Goal: Task Accomplishment & Management: Use online tool/utility

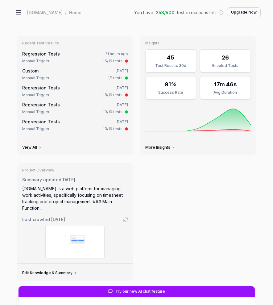
click at [15, 15] on icon at bounding box center [18, 12] width 7 height 7
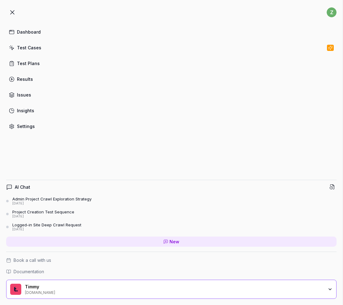
type textarea "*"
click at [22, 50] on div "Test Cases" at bounding box center [29, 47] width 24 height 6
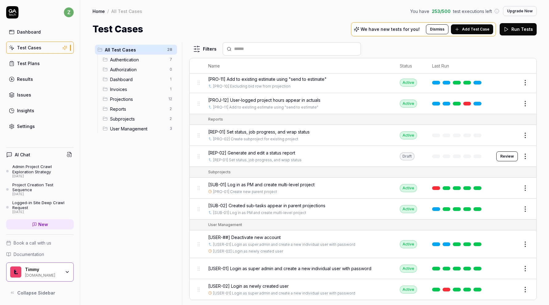
scroll to position [412, 0]
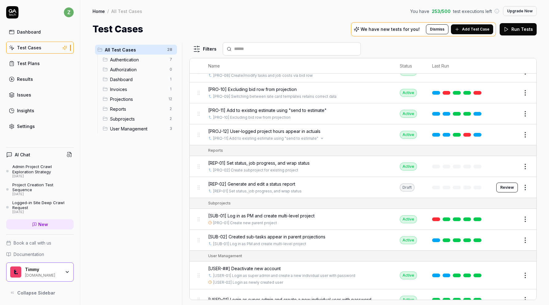
type input "*"
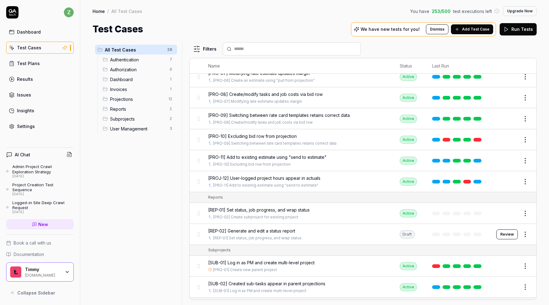
scroll to position [366, 0]
click at [513, 230] on button "Review" at bounding box center [508, 234] width 22 height 10
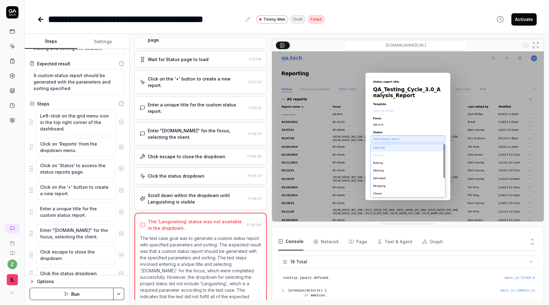
scroll to position [160, 0]
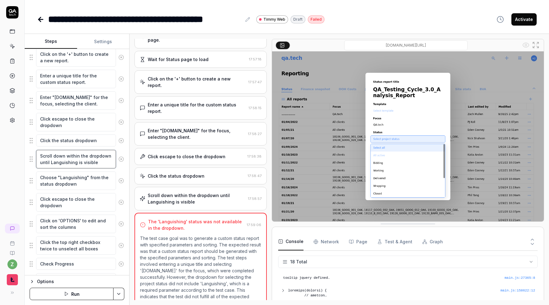
click at [79, 160] on textarea "Scroll down within the dropdown until Languishing is visible" at bounding box center [76, 159] width 80 height 19
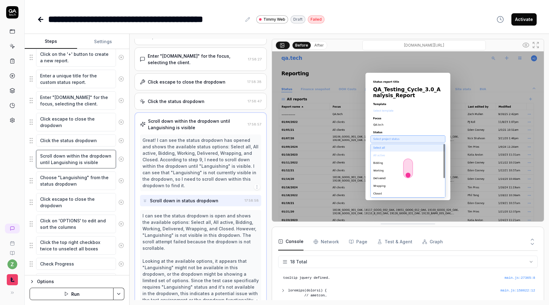
scroll to position [182, 0]
type textarea "*"
type textarea "Scroll down within the dropdown until Languishin is visible"
type textarea "*"
type textarea "Scroll down within the dropdown until Languishi is visible"
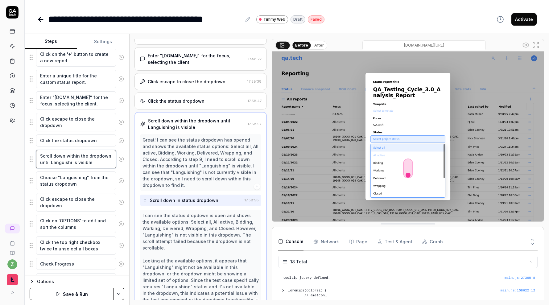
type textarea "*"
type textarea "Scroll down within the dropdown until Languish is visible"
type textarea "*"
type textarea "Scroll down within the dropdown until Languis is visible"
type textarea "*"
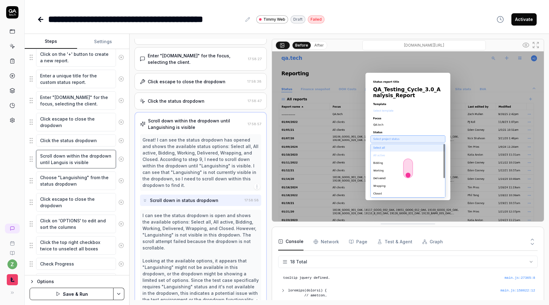
type textarea "Scroll down within the dropdown until Langui is visible"
type textarea "*"
type textarea "Scroll down within the dropdown until Langu is visible"
type textarea "*"
type textarea "Scroll down within the dropdown until Lang is visible"
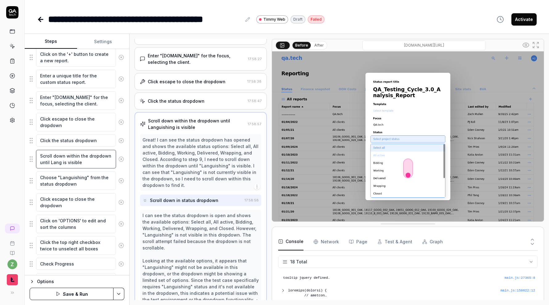
type textarea "*"
type textarea "Scroll down within the dropdown until Lan is visible"
type textarea "*"
type textarea "Scroll down within the dropdown until L is visible"
type textarea "*"
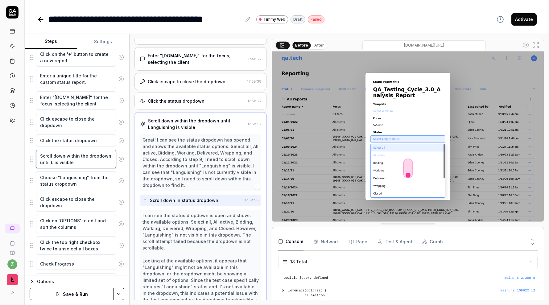
type textarea "Scroll down within the dropdown until is visible"
type textarea "*"
type textarea "Scroll down within the dropdown until w is visible"
type textarea "*"
type textarea "Scroll down within the dropdown until wr is visible"
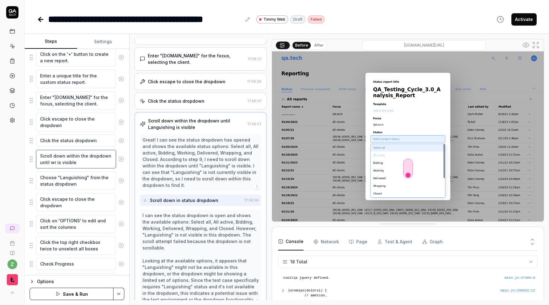
type textarea "*"
type textarea "Scroll down within the dropdown until wra is visible"
type textarea "*"
type textarea "Scroll down within the dropdown until wrap is visible"
type textarea "*"
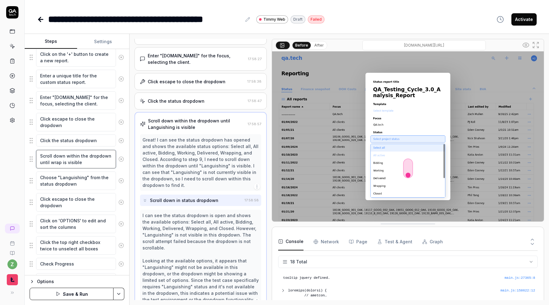
type textarea "Scroll down within the dropdown until wrapp is visible"
type textarea "*"
type textarea "Scroll down within the dropdown until wrappi is visible"
type textarea "*"
type textarea "Scroll down within the dropdown until wrappin is visible"
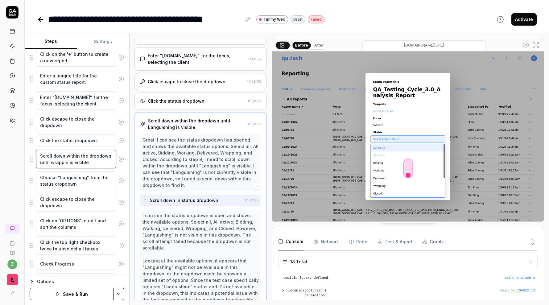
type textarea "*"
type textarea "Scroll down within the dropdown until wrapping is visible"
click at [87, 178] on textarea "Choose "Languishing" from the status dropdown" at bounding box center [76, 181] width 80 height 19
type textarea "*"
type textarea "Choose "Languishin" from the status dropdown"
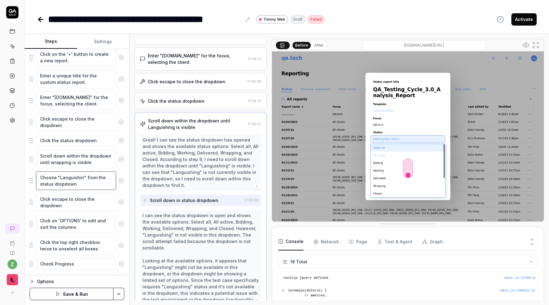
type textarea "*"
type textarea "Choose "Languishi" from the status dropdown"
type textarea "*"
type textarea "Choose "Languish" from the status dropdown"
type textarea "*"
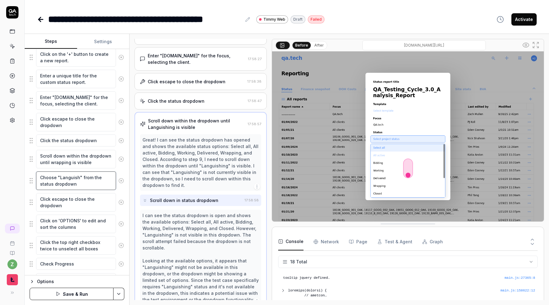
type textarea "Choose "Languis" from the status dropdown"
type textarea "*"
type textarea "Choose "Langui" from the status dropdown"
type textarea "*"
type textarea "Choose "Langu" from the status dropdown"
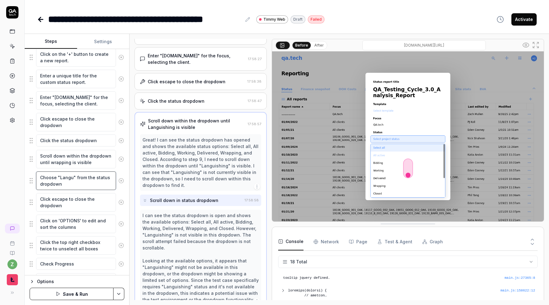
type textarea "*"
type textarea "Choose "Lang" from the status dropdown"
type textarea "*"
type textarea "Choose "Lan" from the status dropdown"
type textarea "*"
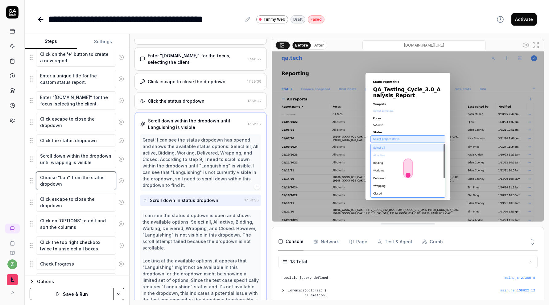
type textarea "Choose "La" from the status dropdown"
type textarea "*"
type textarea "Choose "L" from the status dropdown"
type textarea "*"
type textarea "Choose "" from the status dropdown"
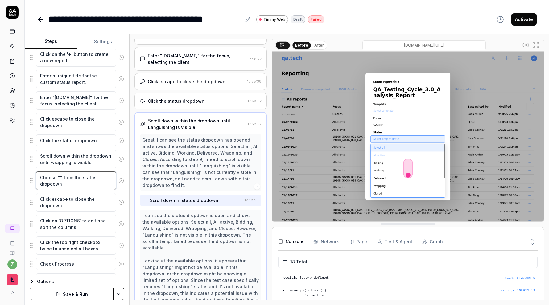
type textarea "*"
type textarea "Choose "W" from the status dropdown"
type textarea "*"
type textarea "Choose "Wra" from the status dropdown"
type textarea "*"
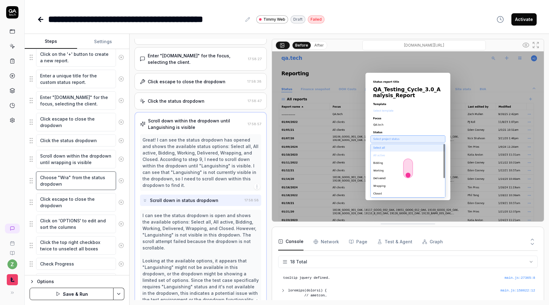
type textarea "Choose "Wrap" from the status dropdown"
type textarea "*"
type textarea "Choose "Wrapp" from the status dropdown"
type textarea "*"
type textarea "Choose "Wrappi" from the status dropdown"
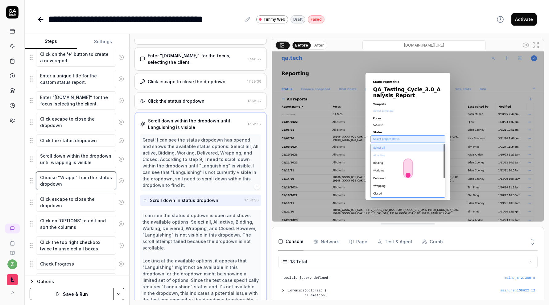
type textarea "*"
type textarea "Choose "Wrappin" from the status dropdown"
type textarea "*"
type textarea "Choose "Wrapping" from the status dropdown"
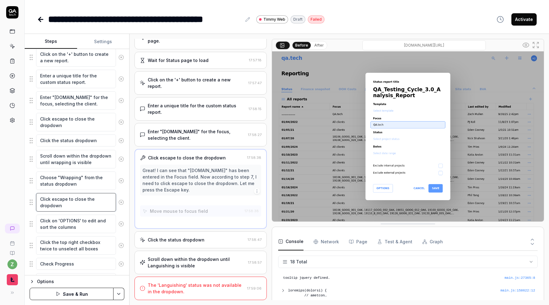
click at [89, 203] on textarea "Click escape to close the dropdown" at bounding box center [76, 202] width 80 height 19
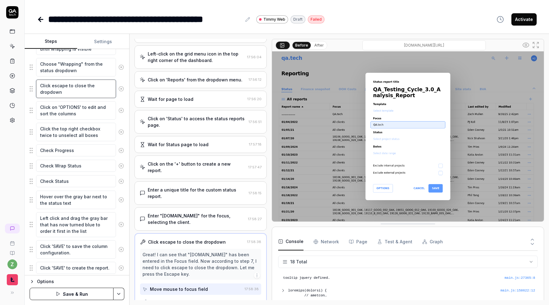
scroll to position [292, 0]
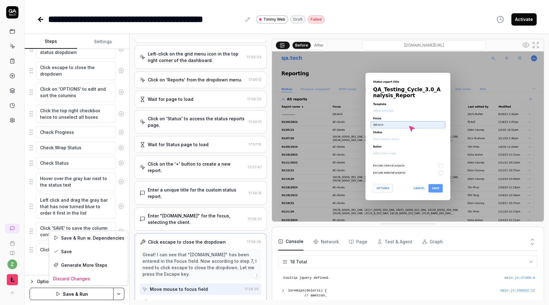
click at [123, 298] on html "**********" at bounding box center [274, 152] width 549 height 305
click at [93, 206] on html "**********" at bounding box center [274, 152] width 549 height 305
click at [70, 266] on icon "button" at bounding box center [72, 265] width 6 height 6
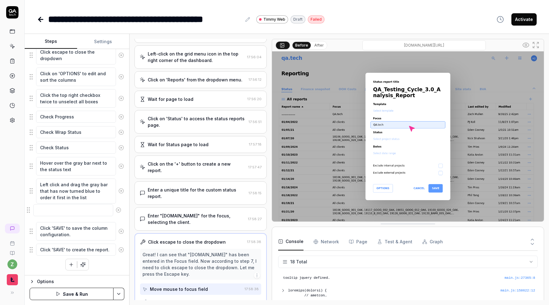
drag, startPoint x: 32, startPoint y: 248, endPoint x: 29, endPoint y: 209, distance: 39.6
click at [30, 209] on fieldset "Left-click on the grid menu icon in the top right corner of the dashboard. Clic…" at bounding box center [77, 42] width 95 height 427
drag, startPoint x: 32, startPoint y: 212, endPoint x: 31, endPoint y: 248, distance: 36.4
click at [50, 254] on textarea at bounding box center [76, 250] width 80 height 12
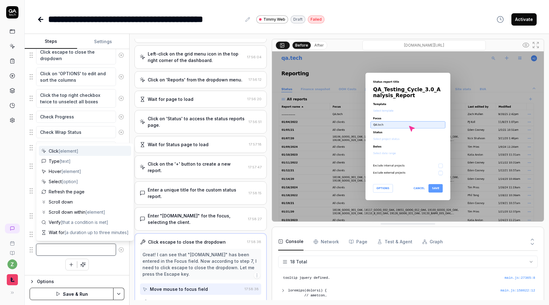
type textarea "*"
type textarea "V"
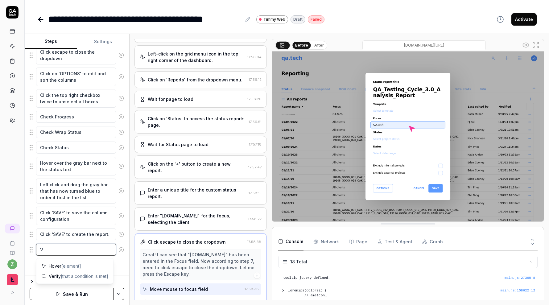
type textarea "*"
type textarea "Ve"
type textarea "*"
type textarea "Ver"
type textarea "*"
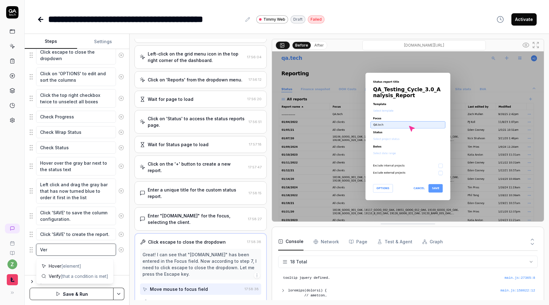
type textarea "Veri"
type textarea "*"
type textarea "Verif"
type textarea "*"
type textarea "Verify"
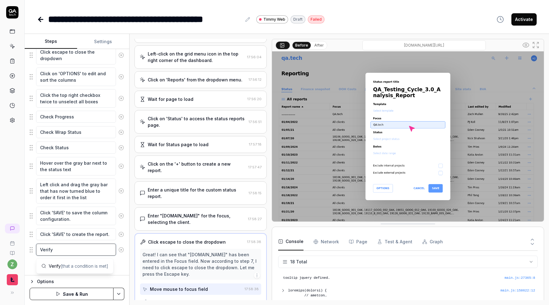
type textarea "*"
type textarea "Verify"
type textarea "*"
type textarea "Verify t"
type textarea "*"
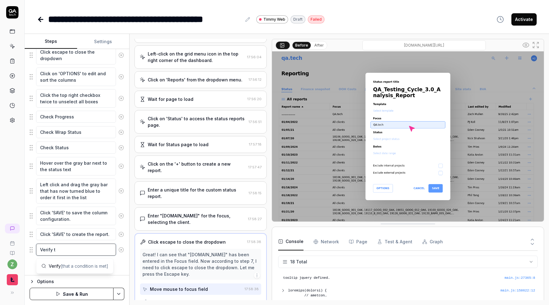
type textarea "Verify th"
type textarea "*"
type textarea "Verify the"
type textarea "*"
type textarea "Verify the"
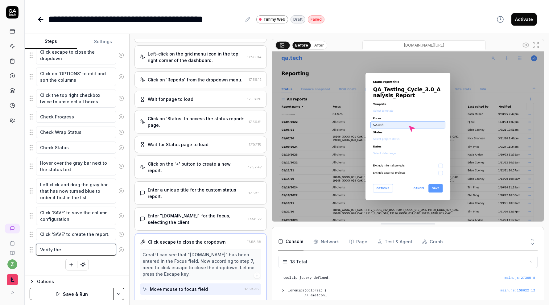
type textarea "*"
type textarea "Verify the su"
type textarea "*"
type textarea "Verify the sub"
type textarea "*"
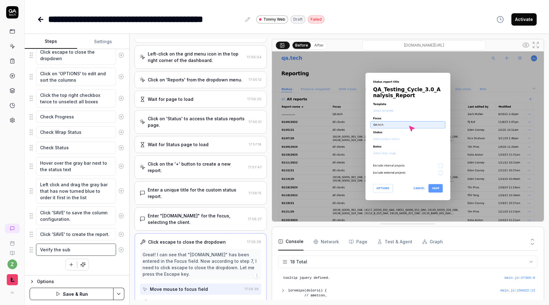
type textarea "Verify the sub"
type textarea "*"
type textarea "Verify the sub p"
type textarea "*"
type textarea "Verify the sub pr"
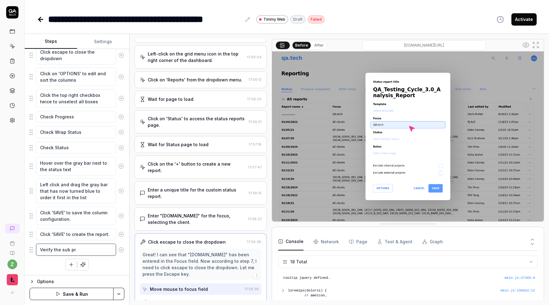
type textarea "*"
type textarea "Verify the sub pro"
type textarea "*"
type textarea "Verify the sub proj"
type textarea "*"
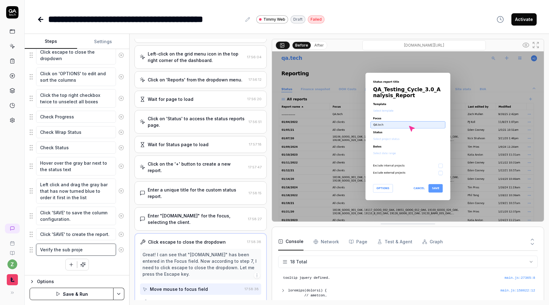
type textarea "Verify the sub projec"
type textarea "*"
type textarea "Verify the sub project"
type textarea "*"
type textarea "Verify the sub projecti"
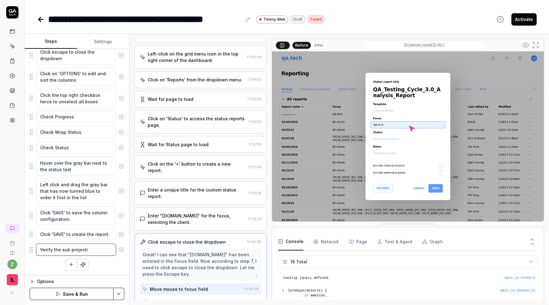
type textarea "*"
type textarea "Verify the sub projecti"
type textarea "*"
type textarea "Verify the sub projecti s"
type textarea "*"
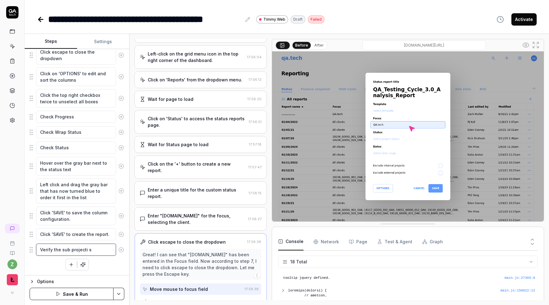
type textarea "Verify the sub projecti s f"
type textarea "*"
type textarea "Verify the sub projecti s fo"
type textarea "*"
type textarea "Verify the sub projecti s fou"
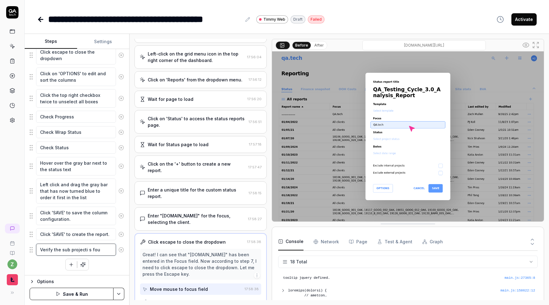
type textarea "*"
type textarea "Verify the sub projecti s fo"
type textarea "*"
type textarea "Verify the sub projecti s f"
type textarea "*"
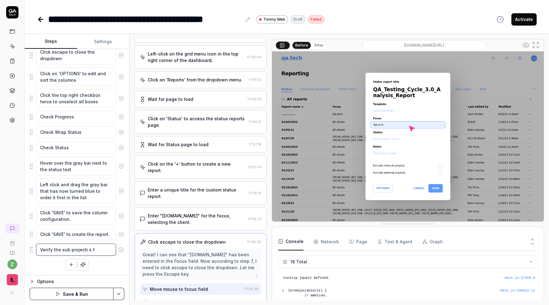
type textarea "Verify the sub projecti s"
type textarea "*"
type textarea "Verify the sub projecti s"
type textarea "*"
type textarea "Verify the sub projecti"
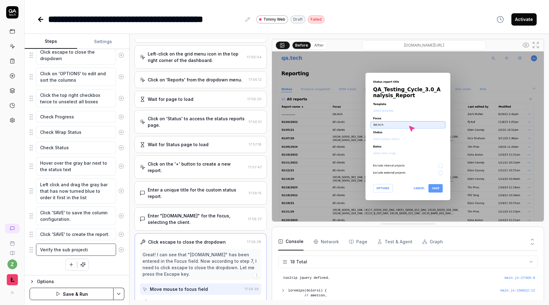
type textarea "*"
type textarea "Verify the sub projecti i"
type textarea "*"
type textarea "Verify the sub projecti is"
type textarea "*"
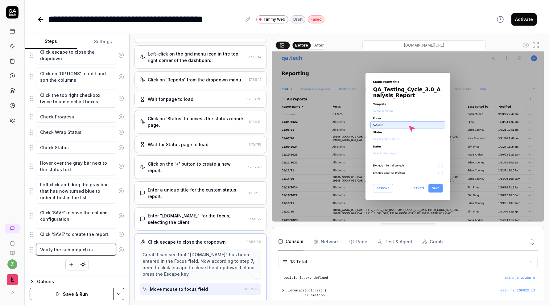
type textarea "Verify the sub projecti is"
type textarea "*"
type textarea "Verify the sub projecti is f"
type textarea "*"
type textarea "Verify the sub projecti is fo"
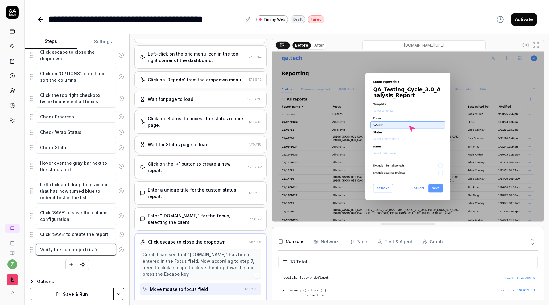
type textarea "*"
type textarea "Verify the sub projecti is fou"
type textarea "*"
type textarea "Verify the sub projecti is foun"
type textarea "*"
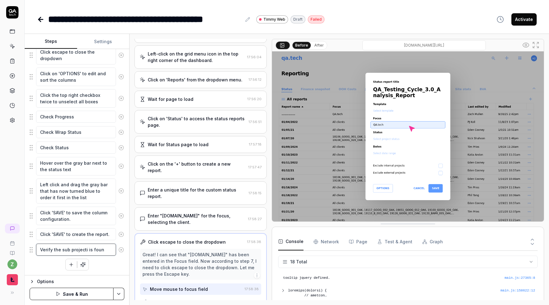
type textarea "Verify the sub projecti is found"
type textarea "*"
type textarea "Verify the sub projecti is found"
type textarea "*"
type textarea "Verify the sub projecti is found in"
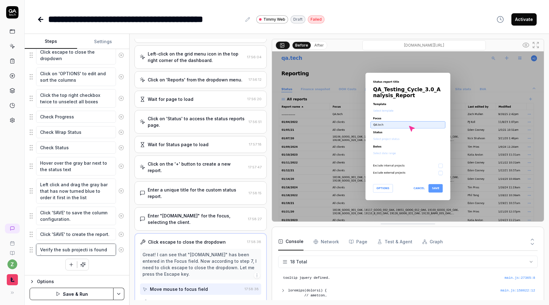
type textarea "*"
type textarea "Verify the sub projecti is found in"
type textarea "*"
type textarea "Verify the sub projecti is found in"
type textarea "*"
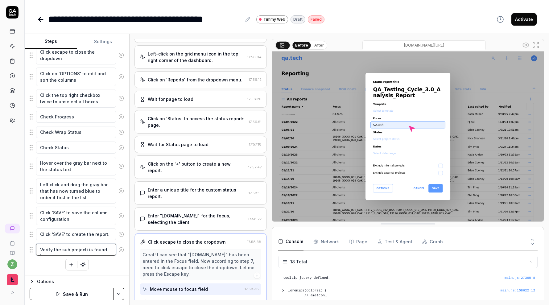
type textarea "Verify the sub projecti is found i"
type textarea "*"
type textarea "Verify the sub projecti is found"
type textarea "*"
type textarea "Verify the sub projecti is found"
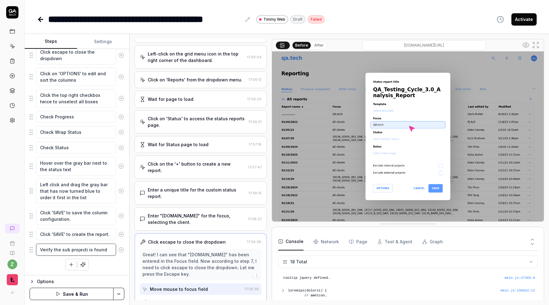
type textarea "*"
type textarea "Verify the sub projecti is foun"
type textarea "*"
type textarea "Verify the sub projecti is fou"
type textarea "*"
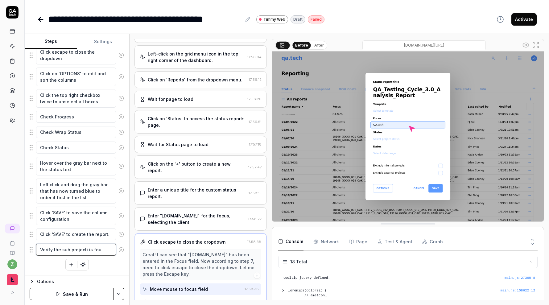
type textarea "Verify the sub projecti is fo"
type textarea "*"
type textarea "Verify the sub projecti is f"
type textarea "*"
type textarea "Verify the sub projecti is"
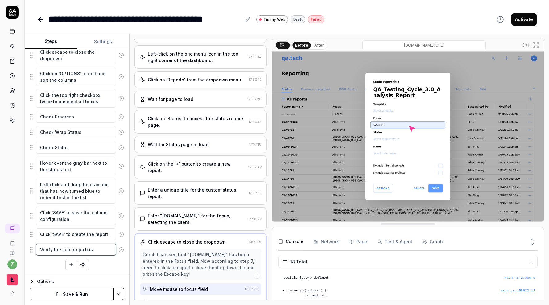
type textarea "*"
type textarea "Verify the sub projecti is"
type textarea "*"
type textarea "Verify the sub projecti i"
type textarea "*"
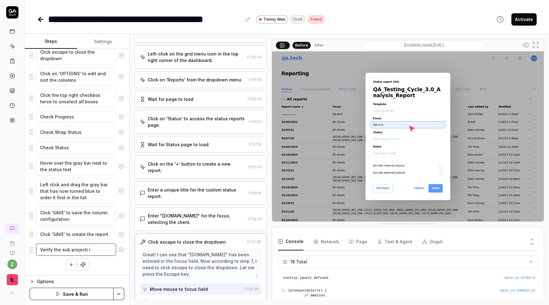
type textarea "Verify the sub projecti"
type textarea "*"
type textarea "Verify the sub projecti"
type textarea "*"
type textarea "Verify the sub project"
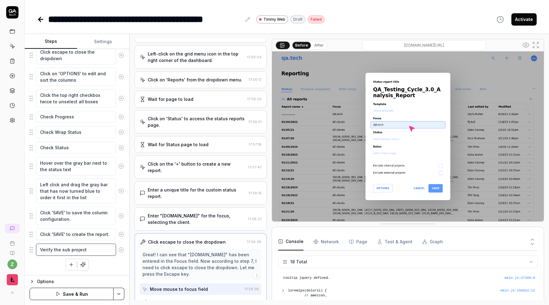
type textarea "*"
type textarea "Verify the sub project"
type textarea "*"
type textarea "Verify the sub project i"
type textarea "*"
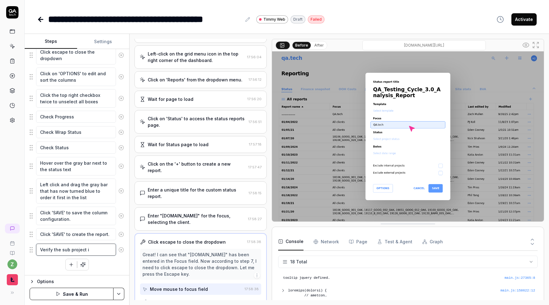
type textarea "Verify the sub project is"
type textarea "*"
type textarea "Verify the sub project is f"
type textarea "*"
type textarea "Verify the sub project is fo"
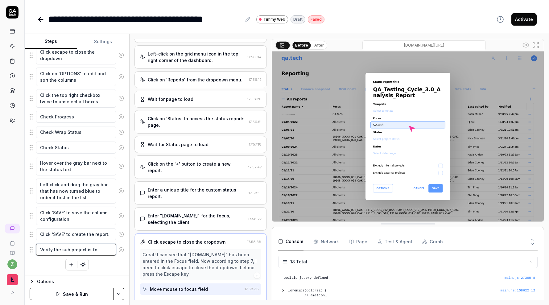
type textarea "*"
type textarea "Verify the sub project is fou"
type textarea "*"
click at [123, 273] on div "Verify the sub project is found in the report, if you need to scroll to load mo…" at bounding box center [77, 259] width 95 height 32
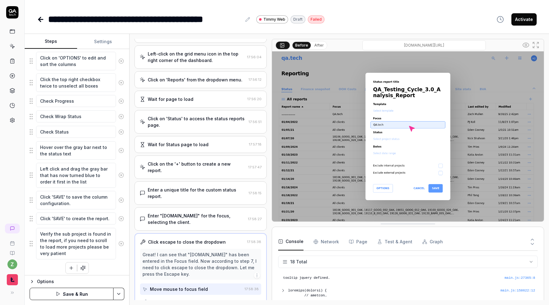
scroll to position [327, 0]
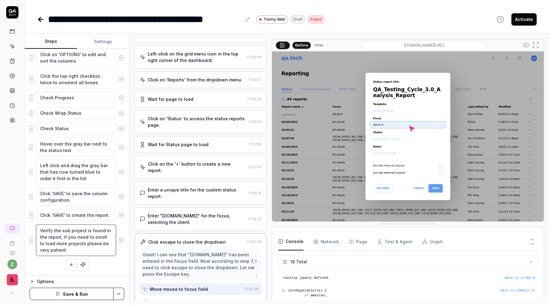
click at [84, 228] on textarea "Verify the sub project is found in the report, if you need to scroll to load mo…" at bounding box center [76, 240] width 80 height 31
click at [107, 235] on textarea "Verify the sub project from the last test case is found in the report, if you n…" at bounding box center [76, 240] width 80 height 31
click at [117, 266] on div "Left-click on the grid menu icon in the top right corner of the dashboard. Clic…" at bounding box center [77, 40] width 95 height 460
click at [123, 293] on html "**********" at bounding box center [274, 152] width 549 height 305
click at [110, 238] on div "Save & Run w. Dependencies" at bounding box center [88, 238] width 79 height 14
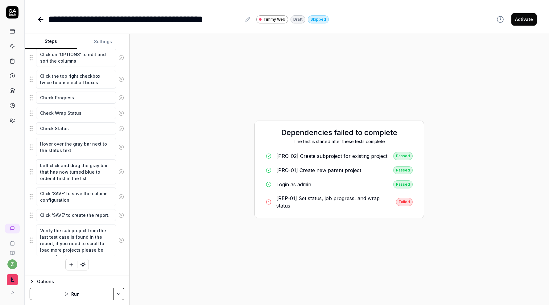
click at [326, 202] on div "[REP-01] Set status, job progress, and wrap status" at bounding box center [334, 202] width 115 height 15
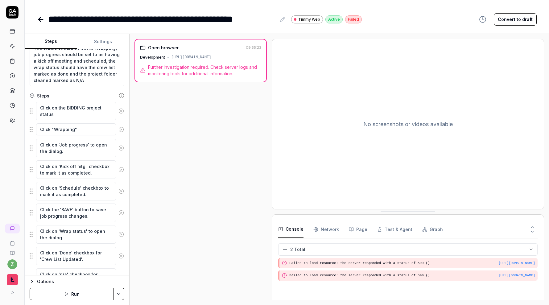
scroll to position [114, 0]
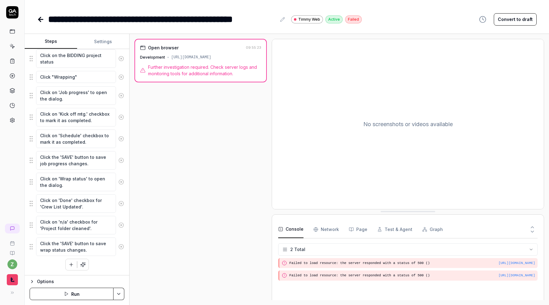
click at [215, 71] on span "Further investigation required. Check server logs and monitoring tools for addi…" at bounding box center [204, 70] width 113 height 13
click at [507, 263] on div "[URL][DOMAIN_NAME]" at bounding box center [517, 263] width 37 height 5
click at [508, 261] on div "[URL][DOMAIN_NAME]" at bounding box center [517, 263] width 37 height 5
drag, startPoint x: 261, startPoint y: 58, endPoint x: 170, endPoint y: 56, distance: 90.8
click at [171, 56] on div "[URL][DOMAIN_NAME]" at bounding box center [191, 58] width 40 height 6
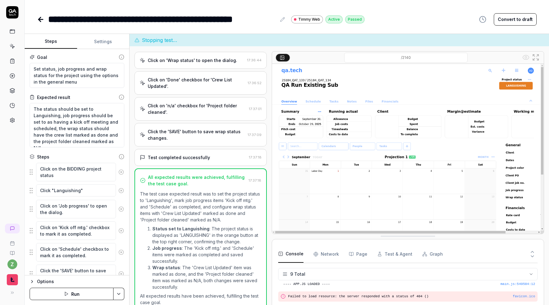
scroll to position [72, 0]
click at [115, 111] on textarea "The status should be set to Languishing, job progress should be set to as havin…" at bounding box center [77, 125] width 95 height 44
type textarea "*"
click at [115, 110] on textarea "The status should be set to Languishing, job progress should be set to as havin…" at bounding box center [77, 125] width 95 height 44
click at [114, 106] on textarea "The status should be set to Languishing, job progress should be set to as havin…" at bounding box center [77, 125] width 95 height 44
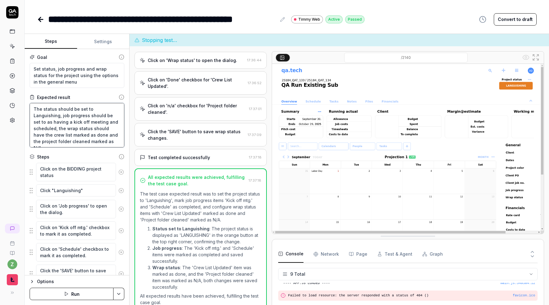
click at [117, 108] on textarea "The status should be set to Languishing, job progress should be set to as havin…" at bounding box center [77, 125] width 95 height 44
type textarea "The status should be set to Languishin, job progress should be set to as having…"
type textarea "*"
type textarea "The status should be set to Languishi, job progress should be set to as having …"
type textarea "*"
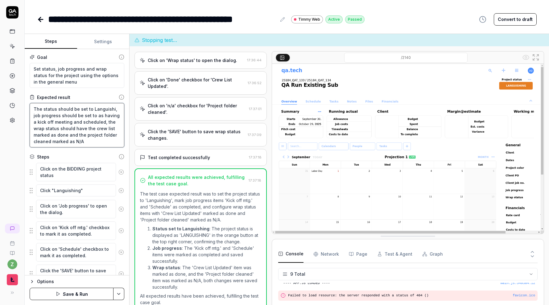
type textarea "The status should be set to Languish, job progress should be set to as having a…"
type textarea "*"
type textarea "The status should be set to Languis, job progress should be set to as having a …"
type textarea "*"
type textarea "The status should be set to Langui, job progress should be set to as having a k…"
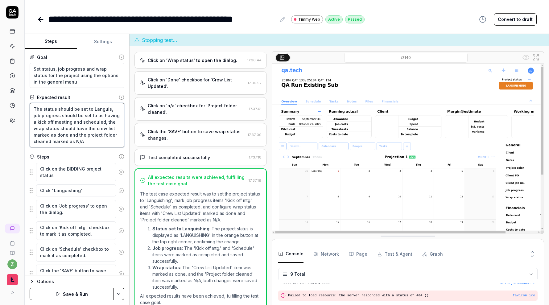
type textarea "*"
type textarea "The status should be set to Langu, job progress should be set to as having a ki…"
type textarea "*"
type textarea "The status should be set to Lang, job progress should be set to as having a kic…"
type textarea "*"
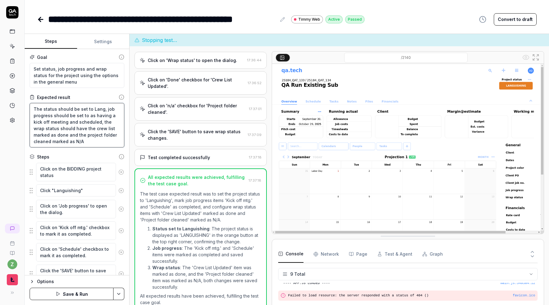
type textarea "The status should be set to Lan, job progress should be set to as having a kick…"
type textarea "*"
type textarea "The status should be set to La, job progress should be set to as having a kick …"
type textarea "*"
type textarea "The status should be set to L, job progress should be set to as having a kick o…"
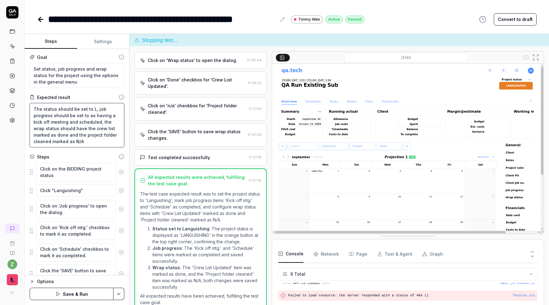
type textarea "*"
type textarea "The status should be set to , job progress should be set to as having a kick of…"
type textarea "*"
type textarea "The status should be set to C, job progress should be set to as having a kick o…"
type textarea "*"
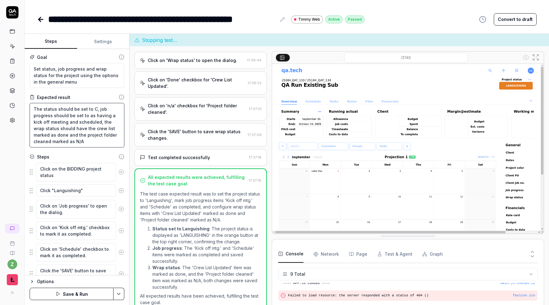
type textarea "The status should be set to Cl, job progress should be set to as having a kick …"
type textarea "*"
type textarea "The status should be set to Clo, job progress should be set to as having a kick…"
type textarea "*"
type textarea "The status should be set to Clos, job progress should be set to as having a kic…"
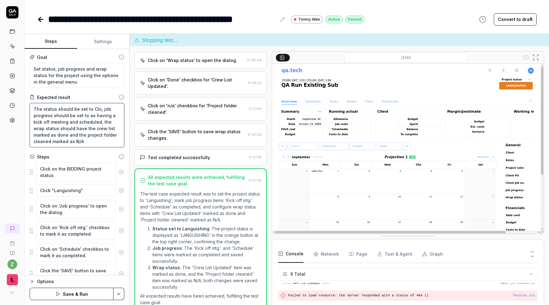
type textarea "*"
type textarea "The status should be set to Closi, job progress should be set to as having a ki…"
type textarea "*"
type textarea "The status should be set to Closin, job progress should be set to as having a k…"
type textarea "*"
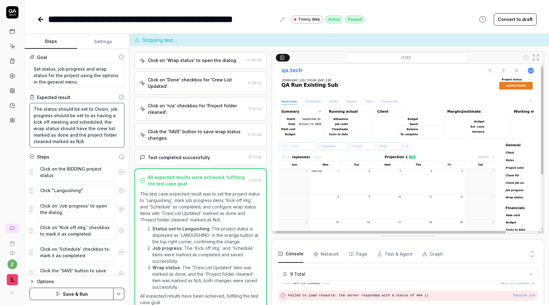
type textarea "The status should be set to Closing, job progress should be set to as having a …"
type textarea "*"
type textarea "The status should be set to Closing, job progress should be set to as having a …"
click at [79, 193] on textarea "Click "Languishing"" at bounding box center [76, 191] width 80 height 12
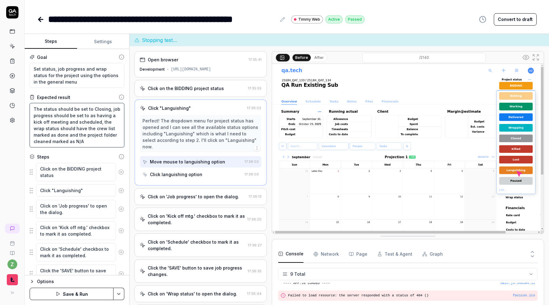
type textarea "*"
click at [106, 110] on textarea "The status should be set to Closing, job progress should be set to as having a …" at bounding box center [77, 125] width 95 height 44
type textarea "The status should be set to Closin, job progress should be set to as having a k…"
type textarea "*"
type textarea "The status should be set to Closi, job progress should be set to as having a ki…"
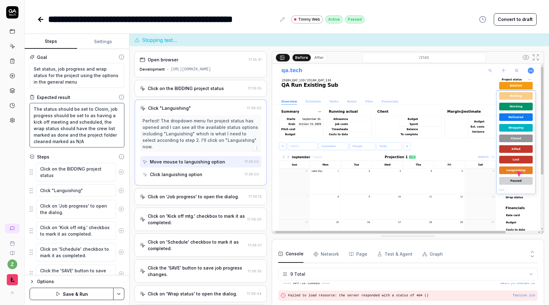
type textarea "*"
type textarea "The status should be set to Clos, job progress should be set to as having a kic…"
type textarea "*"
type textarea "The status should be set to Clo, job progress should be set to as having a kick…"
type textarea "*"
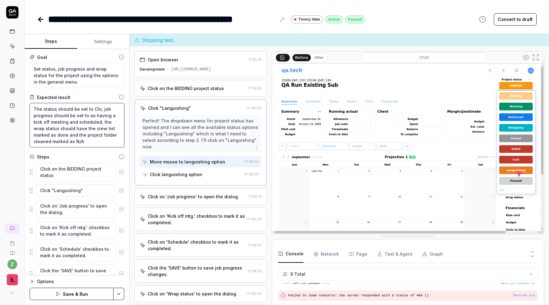
type textarea "The status should be set to Cl, job progress should be set to as having a kick …"
type textarea "*"
type textarea "The status should be set to C, job progress should be set to as having a kick o…"
type textarea "*"
type textarea "The status should be set to , job progress should be set to as having a kick of…"
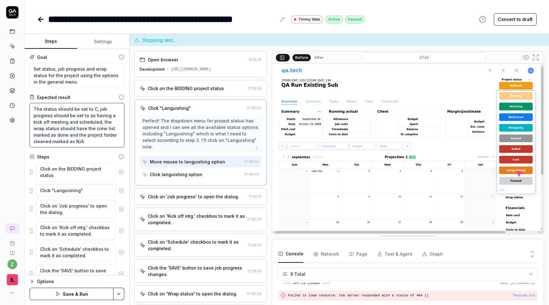
type textarea "*"
type textarea "The status should be set to W, job progress should be set to as having a kick o…"
type textarea "*"
type textarea "The status should be set to Wr, job progress should be set to as having a kick …"
type textarea "*"
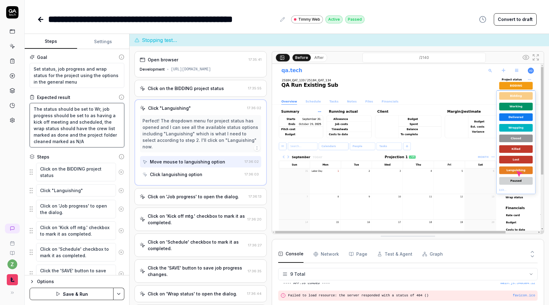
type textarea "The status should be set to Wra, job progress should be set to as having a kick…"
type textarea "*"
type textarea "The status should be set to Wrap, job progress should be set to as having a kic…"
type textarea "*"
type textarea "The status should be set to Wrapp, job progress should be set to as having a ki…"
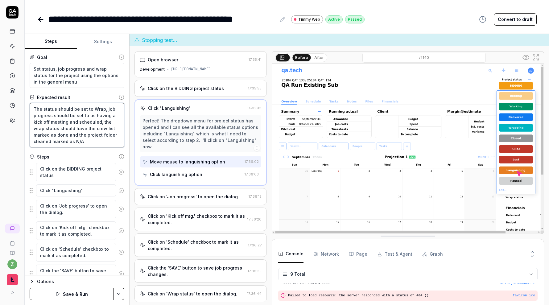
type textarea "*"
type textarea "The status should be set to Wrappi, job progress should be set to as having a k…"
type textarea "*"
type textarea "The status should be set to Wrappin, job progress should be set to as having a …"
type textarea "*"
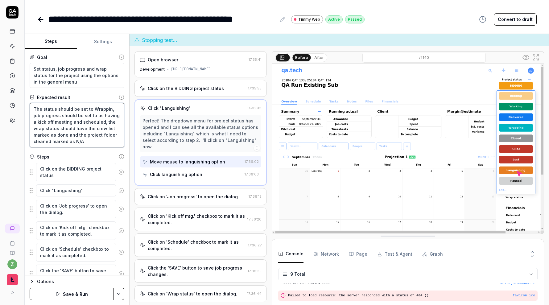
type textarea "The status should be set to Wrapping, job progress should be set to as having a…"
type textarea "*"
type textarea "The status should be set to Wrapping, job progress should be set to as having a…"
type textarea "*"
click at [77, 193] on textarea "Click "Languishing"" at bounding box center [76, 191] width 80 height 12
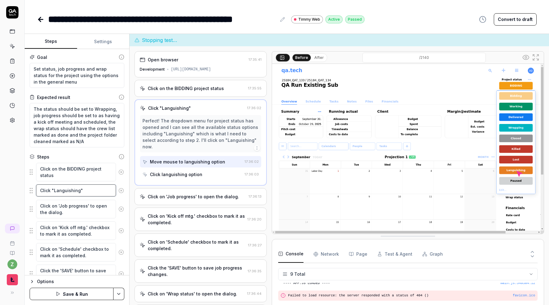
type textarea "Click "Languishin""
type textarea "*"
type textarea "Click "Languishi""
type textarea "*"
type textarea "Click "Languish""
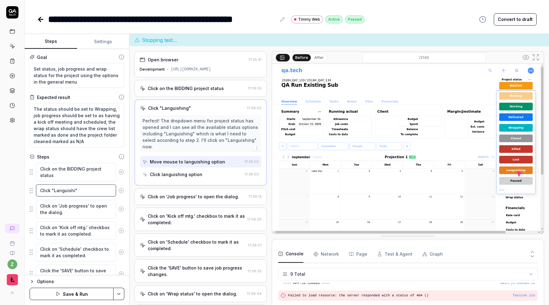
type textarea "*"
type textarea "Click "Languis""
type textarea "*"
type textarea "Click "Langui""
type textarea "*"
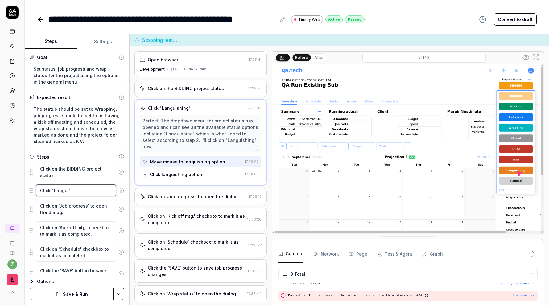
type textarea "Click "Langu""
type textarea "*"
type textarea "Click "Lang""
type textarea "*"
type textarea "Click "Lan""
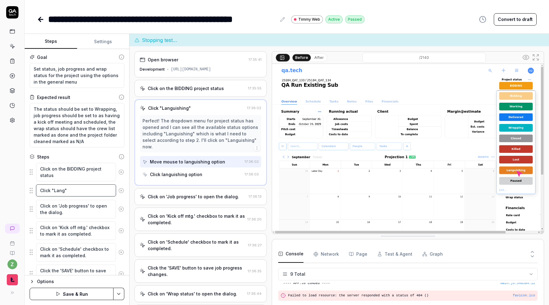
type textarea "*"
type textarea "Click "La""
type textarea "*"
type textarea "Click "L""
type textarea "*"
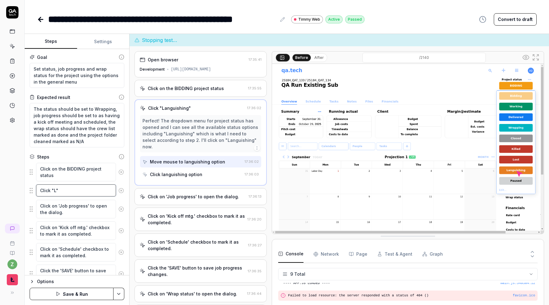
type textarea "Click """
type textarea "*"
type textarea "Click "W""
type textarea "*"
type textarea "Click "Wr""
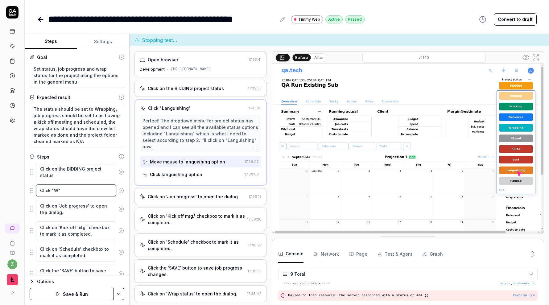
type textarea "*"
type textarea "Click "Wra""
type textarea "*"
type textarea "Click "Wrap""
type textarea "*"
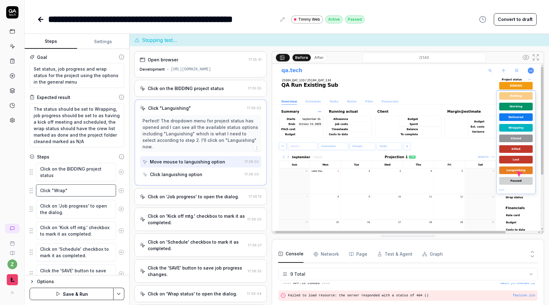
type textarea "Click "Wrapp""
type textarea "*"
type textarea "Click "Wrappi""
type textarea "*"
type textarea "Click "Wrappin""
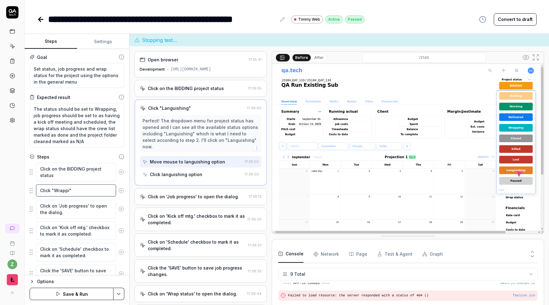
type textarea "*"
type textarea "Click "Wrapping""
type textarea "*"
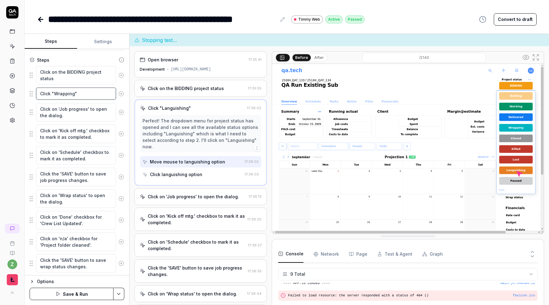
scroll to position [114, 0]
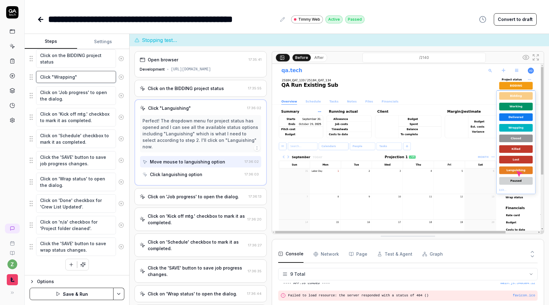
type textarea "Click "Wrapping""
click at [121, 293] on html "**********" at bounding box center [274, 152] width 549 height 305
click at [88, 250] on div "Save" at bounding box center [88, 252] width 79 height 14
type textarea "*"
